Goal: Task Accomplishment & Management: Manage account settings

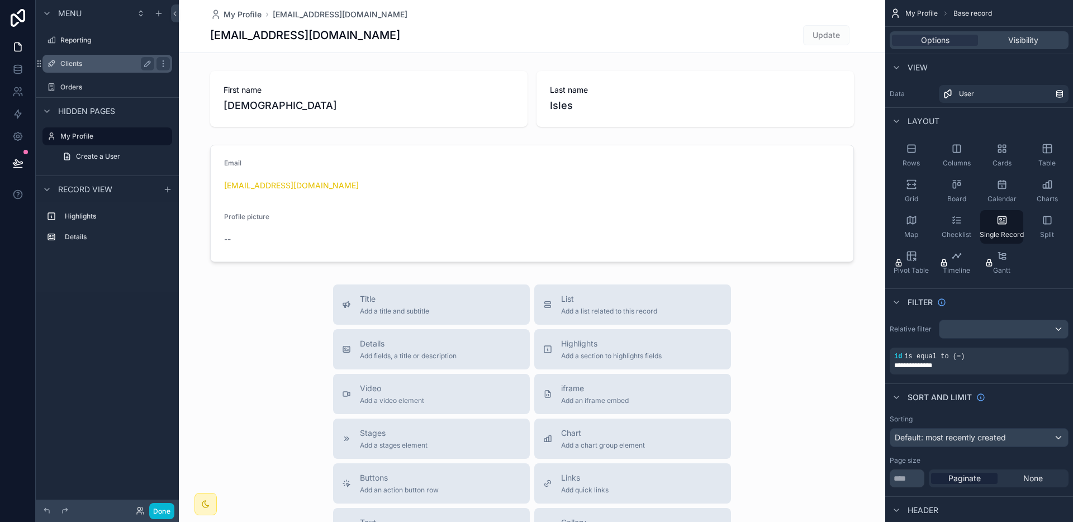
click at [78, 64] on label "Clients" at bounding box center [104, 63] width 89 height 9
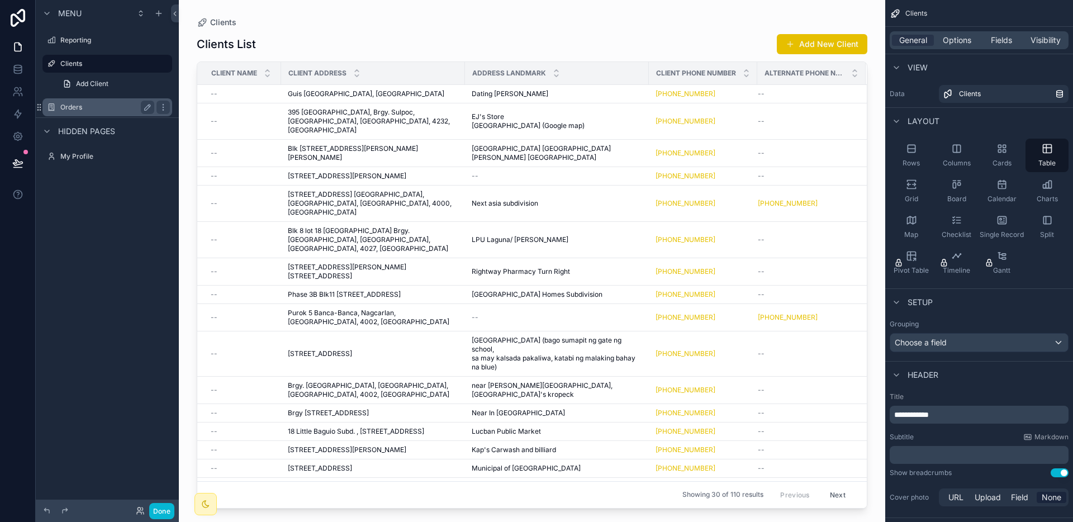
click at [80, 106] on label "Orders" at bounding box center [104, 107] width 89 height 9
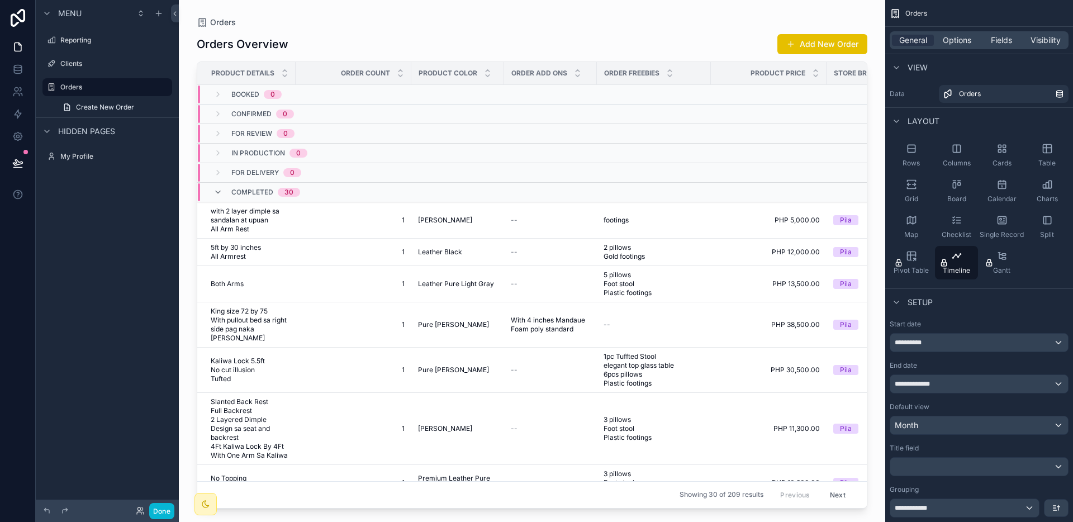
scroll to position [300, 0]
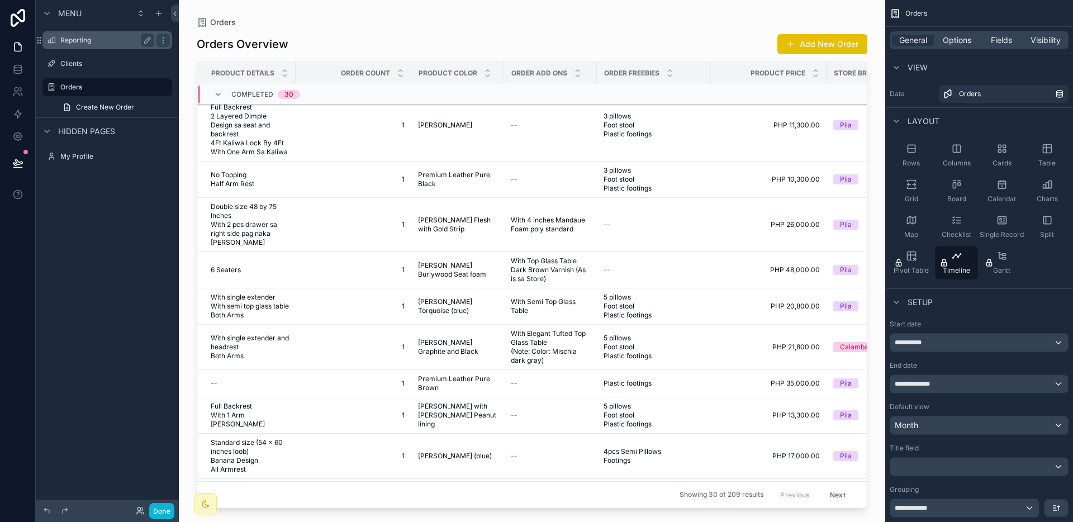
click at [81, 46] on div "Reporting" at bounding box center [107, 40] width 94 height 13
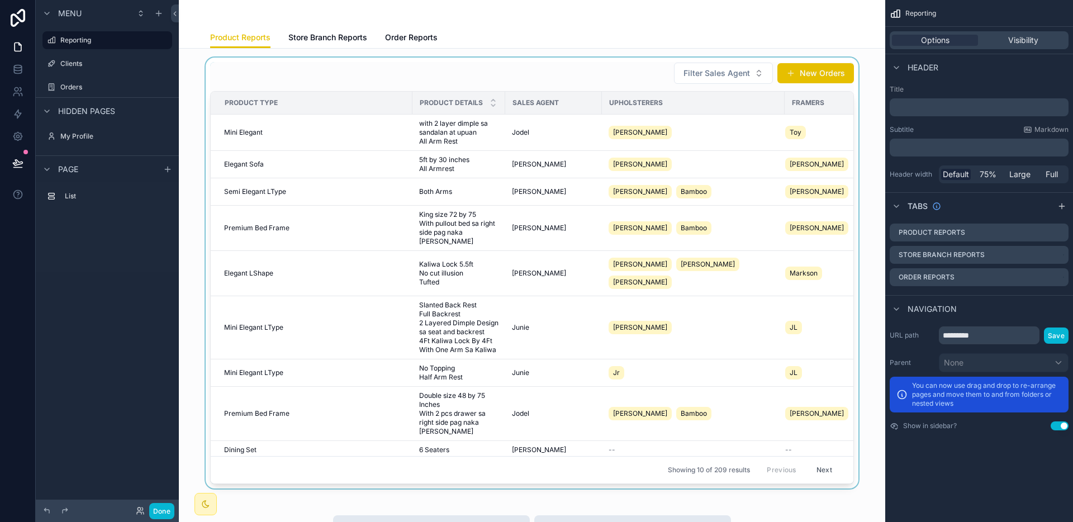
click at [712, 68] on div "scrollable content" at bounding box center [532, 273] width 689 height 431
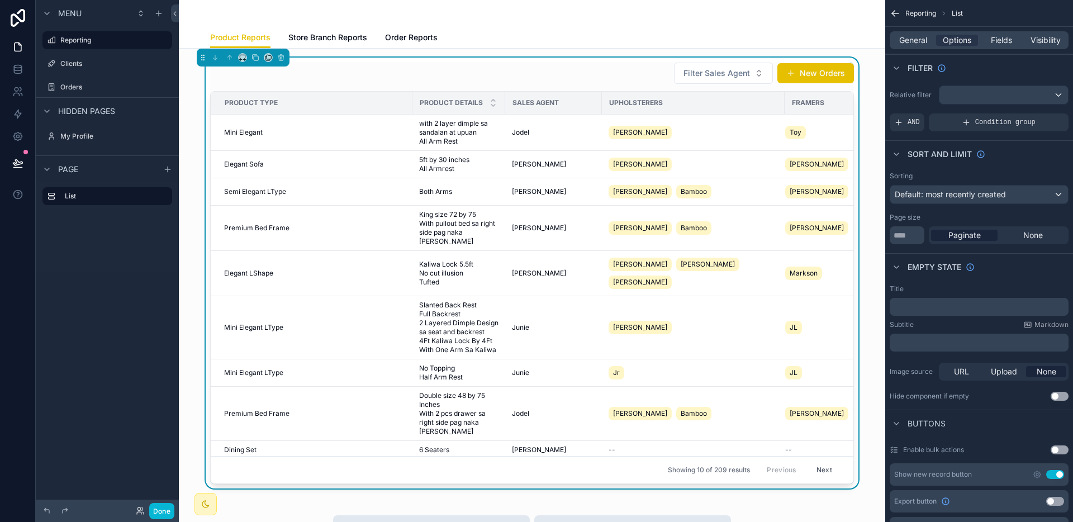
click at [709, 74] on span "Filter Sales Agent" at bounding box center [717, 73] width 67 height 11
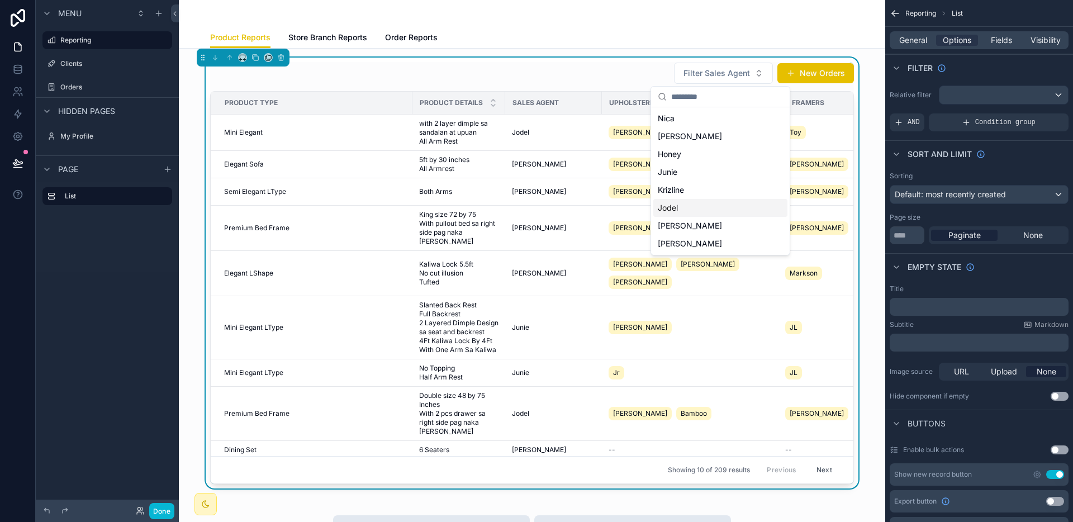
click at [679, 205] on div "Jodel" at bounding box center [720, 208] width 134 height 18
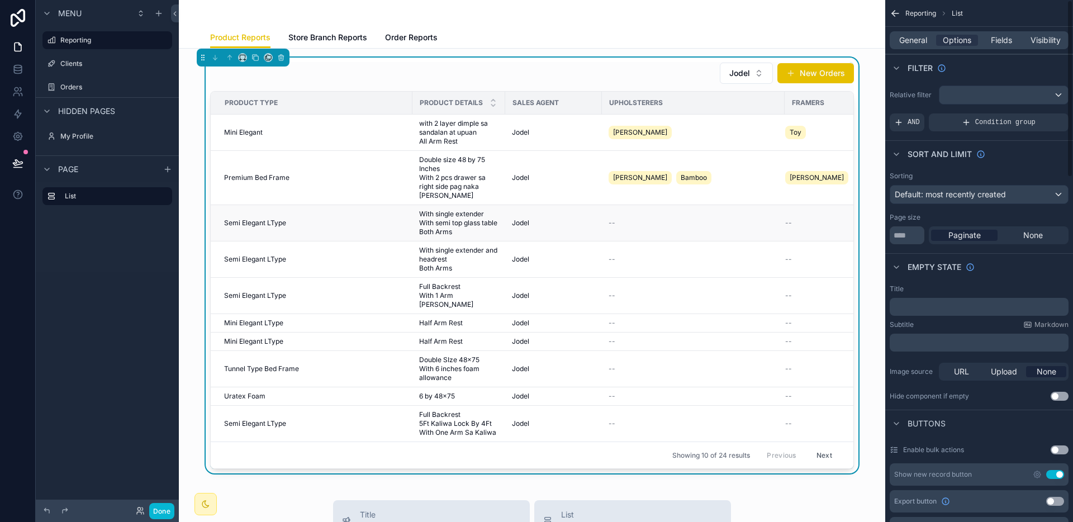
click at [579, 219] on div "Jodel" at bounding box center [553, 223] width 83 height 9
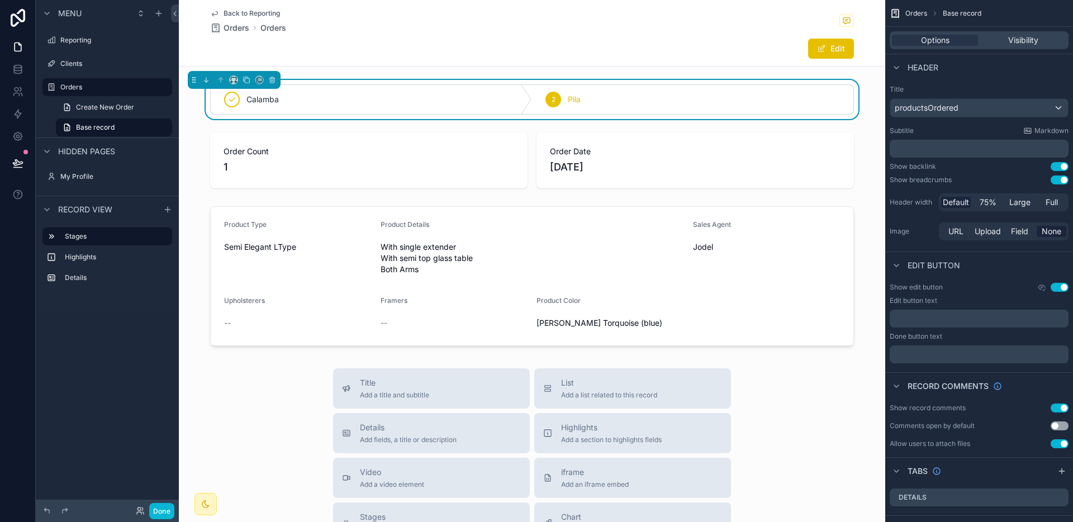
click at [797, 53] on div "Edit" at bounding box center [812, 48] width 84 height 21
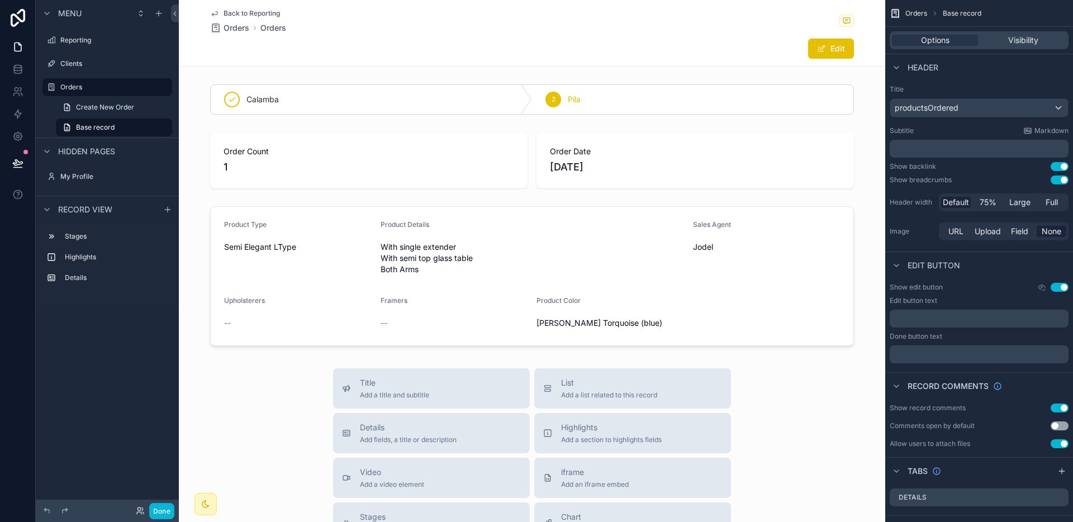
click at [847, 44] on button "Edit" at bounding box center [831, 49] width 46 height 20
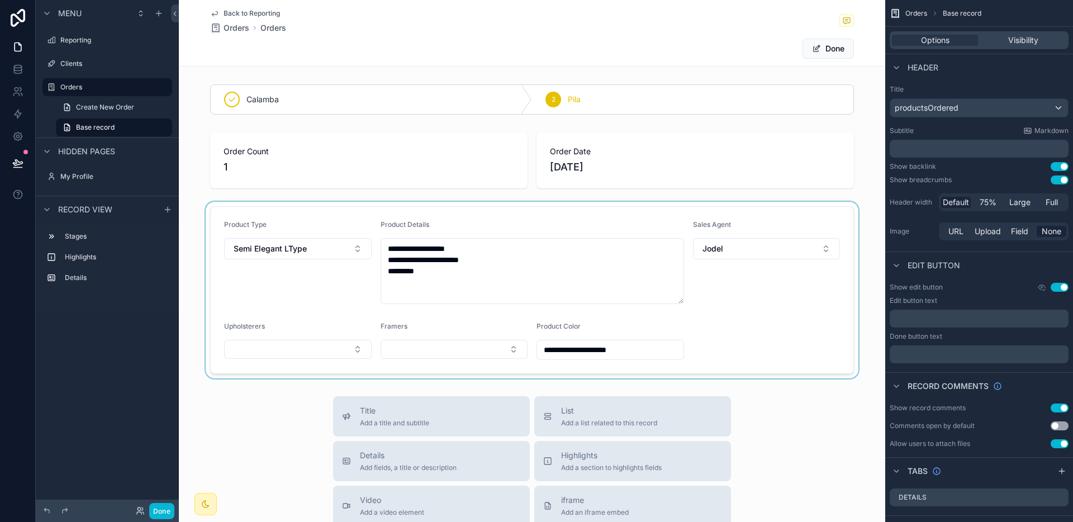
click at [403, 349] on div "scrollable content" at bounding box center [532, 290] width 707 height 177
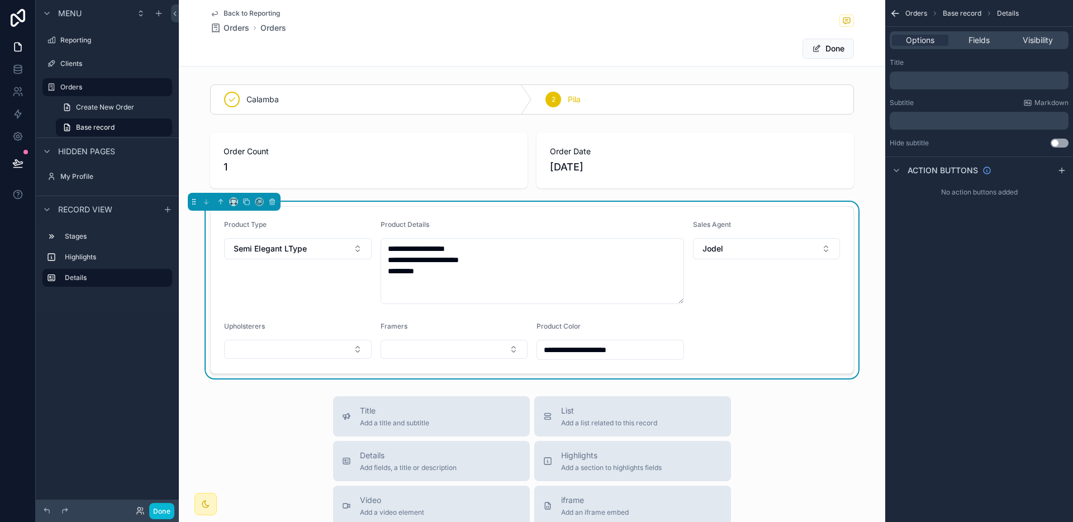
click at [403, 349] on button "Select Button" at bounding box center [455, 349] width 148 height 19
type input "**"
click at [409, 390] on div "Suggestions" at bounding box center [450, 400] width 146 height 36
click at [404, 399] on div "Markson" at bounding box center [450, 394] width 142 height 18
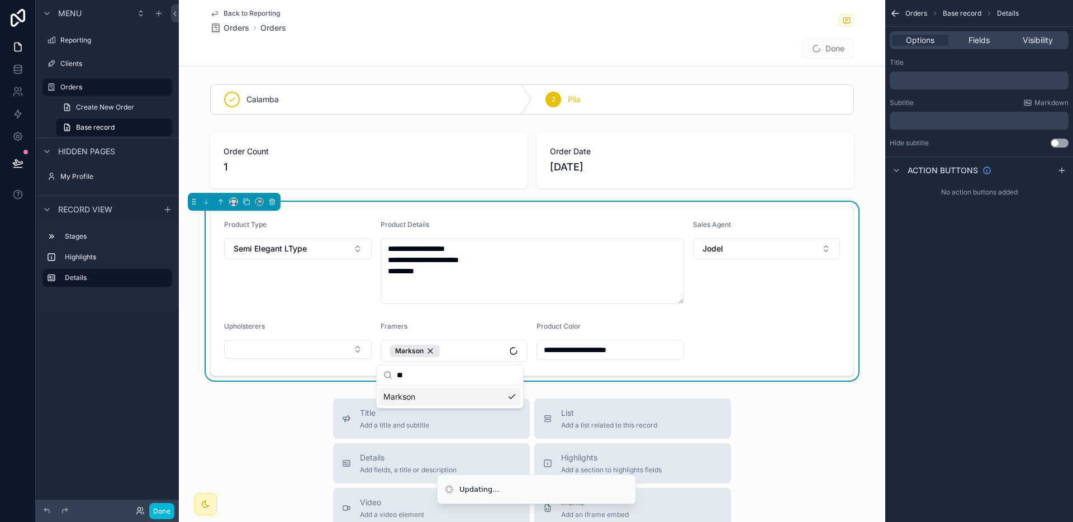
click at [304, 338] on div "Upholsterers" at bounding box center [298, 342] width 148 height 40
click at [304, 343] on button "Select Button" at bounding box center [298, 349] width 148 height 19
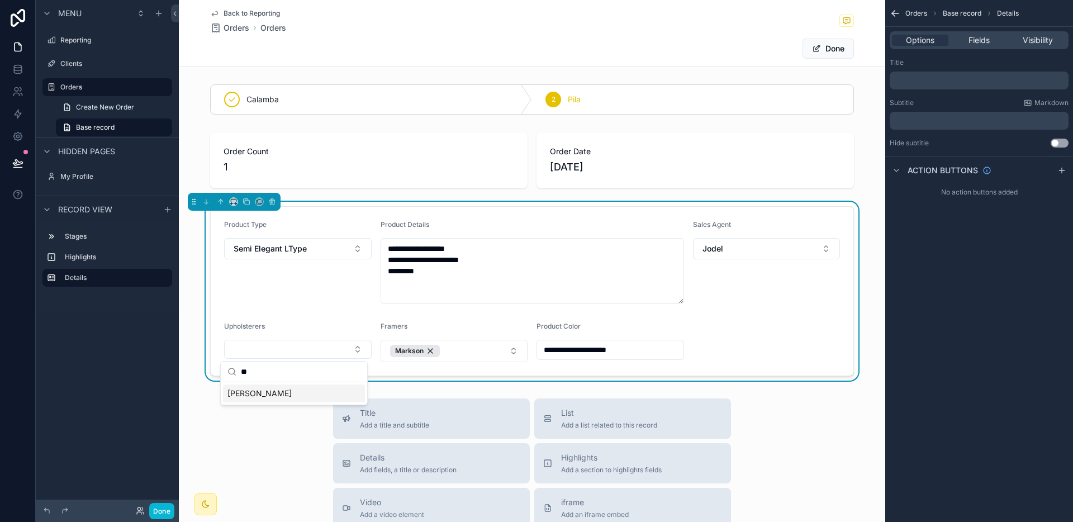
type input "**"
click at [255, 393] on div "[PERSON_NAME]" at bounding box center [294, 394] width 142 height 18
click at [250, 408] on div "Bamboo" at bounding box center [294, 415] width 142 height 18
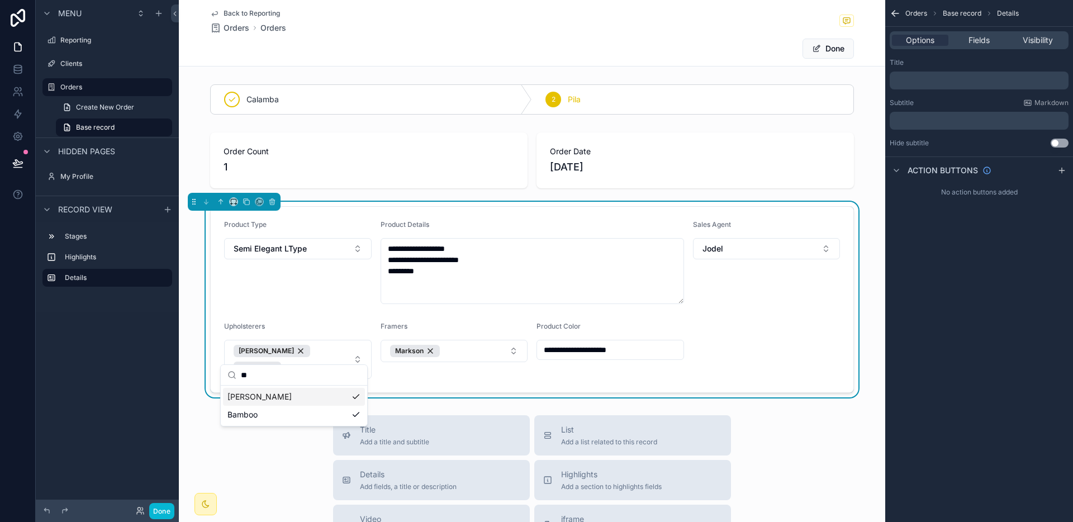
click at [200, 388] on div "**********" at bounding box center [532, 451] width 707 height 903
click at [812, 46] on span "scrollable content" at bounding box center [816, 48] width 9 height 9
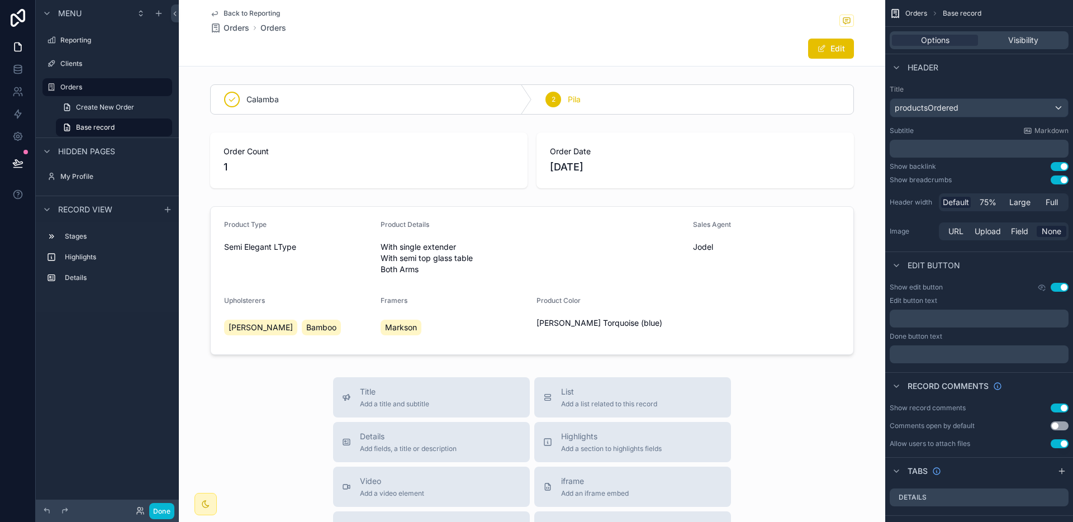
click at [246, 12] on span "Back to Reporting" at bounding box center [252, 13] width 56 height 9
